Goal: Information Seeking & Learning: Compare options

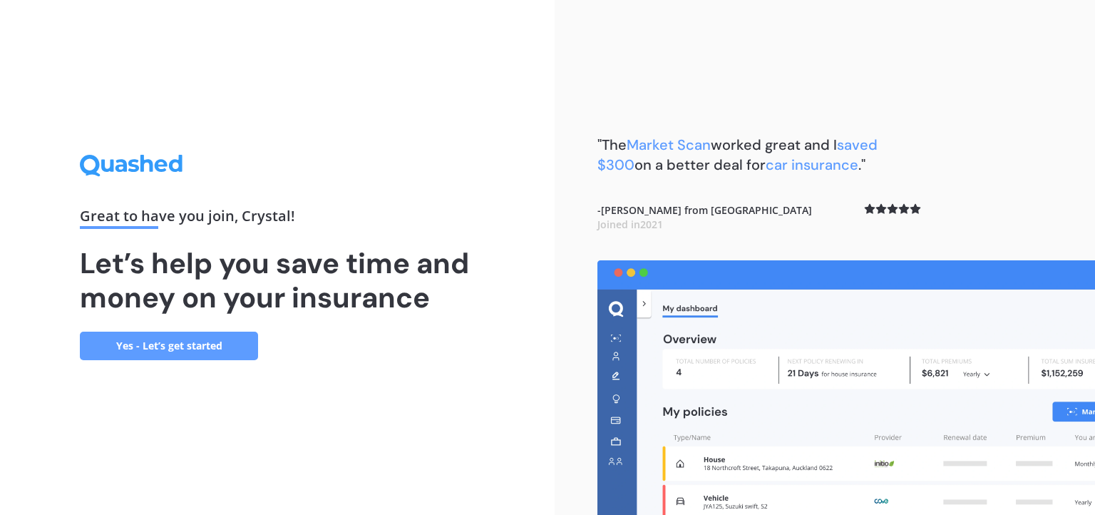
click at [174, 348] on link "Yes - Let’s get started" at bounding box center [169, 345] width 178 height 29
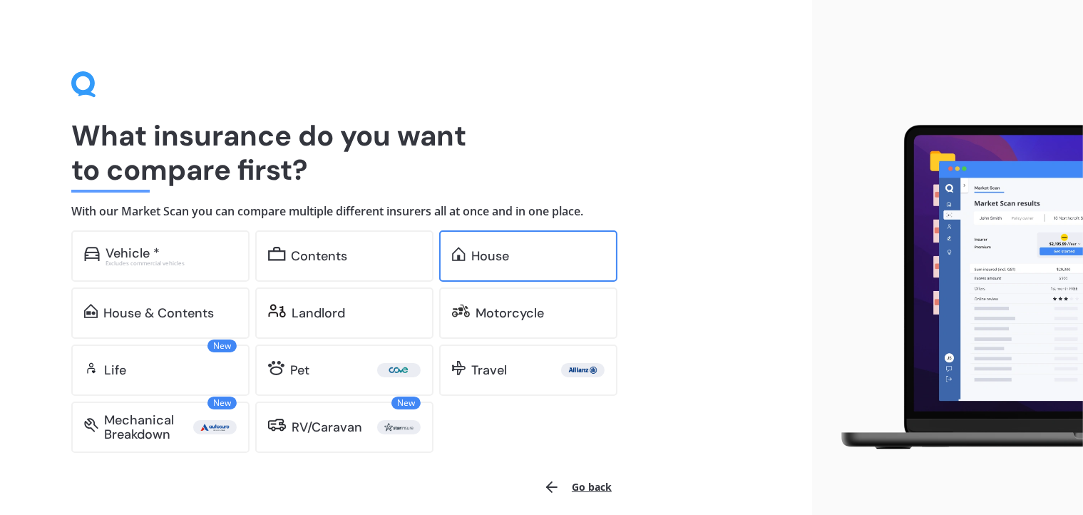
click at [499, 249] on div "House" at bounding box center [490, 256] width 38 height 14
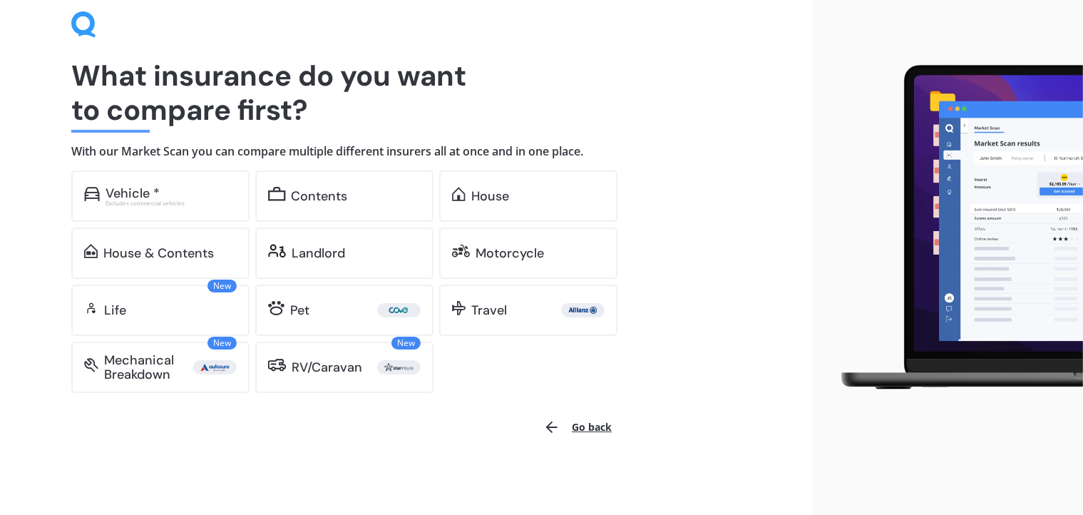
click at [579, 421] on button "Go back" at bounding box center [578, 427] width 86 height 34
